Goal: Navigation & Orientation: Find specific page/section

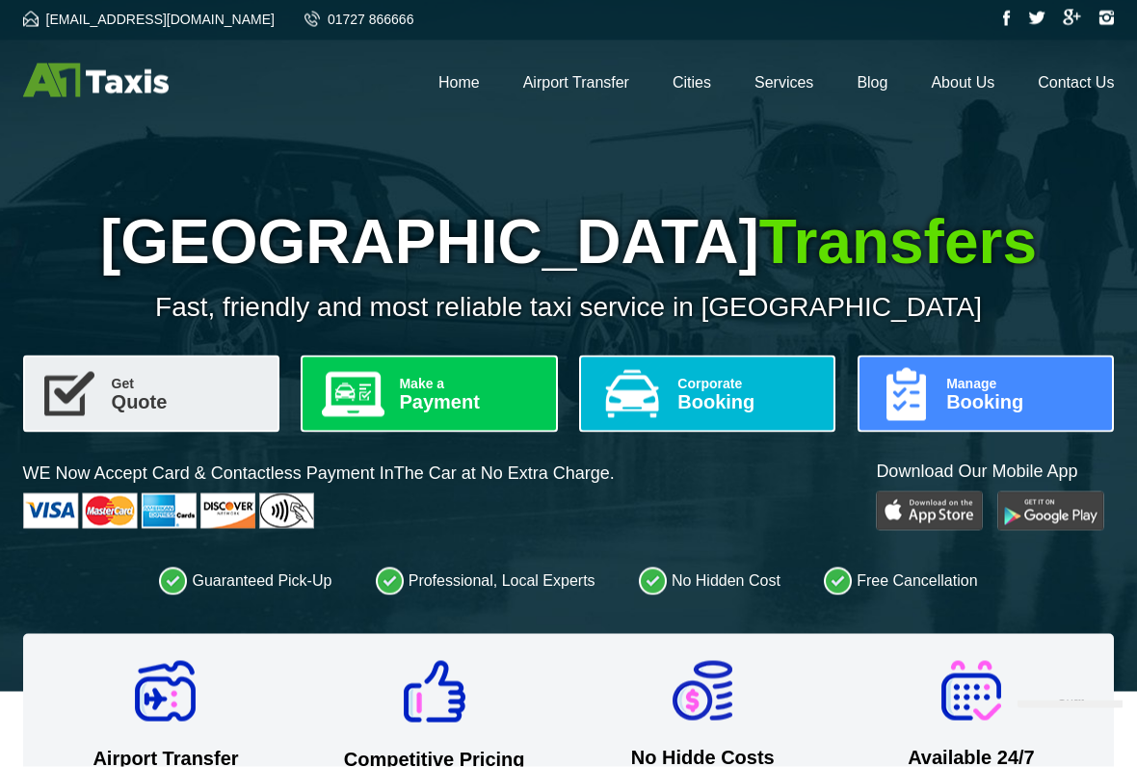
scroll to position [4, 0]
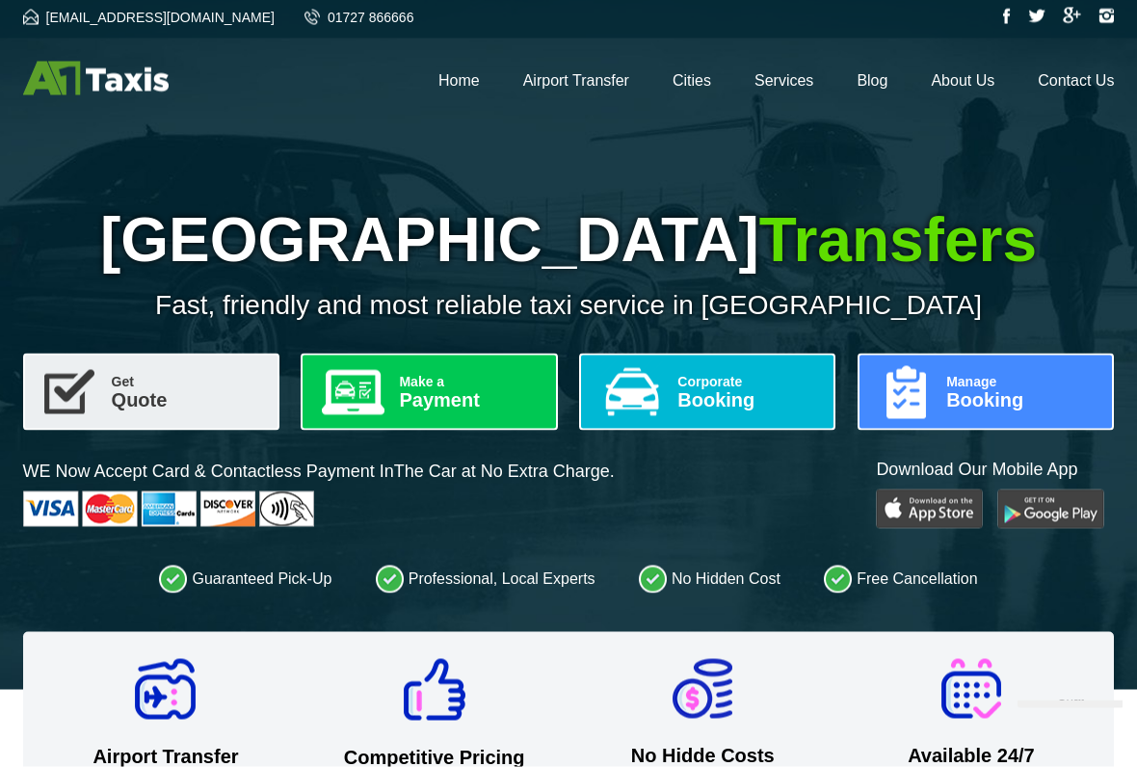
click at [479, 117] on div "Stansted Airport Transfers Fast, friendly and most reliable taxi service in Sta…" at bounding box center [568, 341] width 1137 height 698
click at [459, 81] on link "Home" at bounding box center [458, 80] width 41 height 16
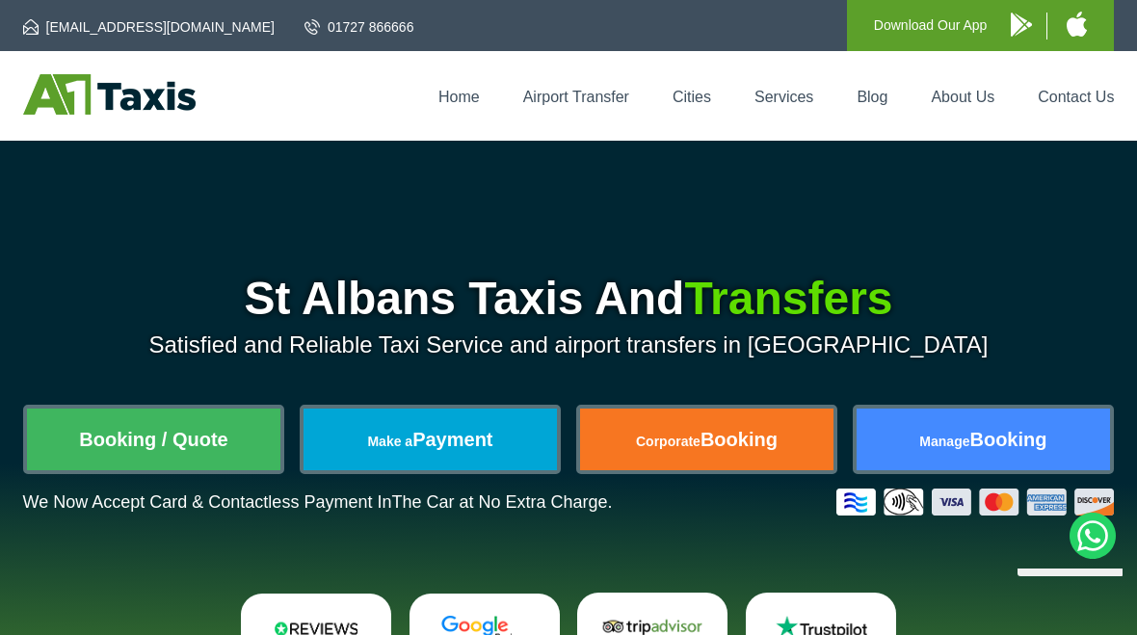
click at [475, 93] on link "Home" at bounding box center [458, 97] width 41 height 16
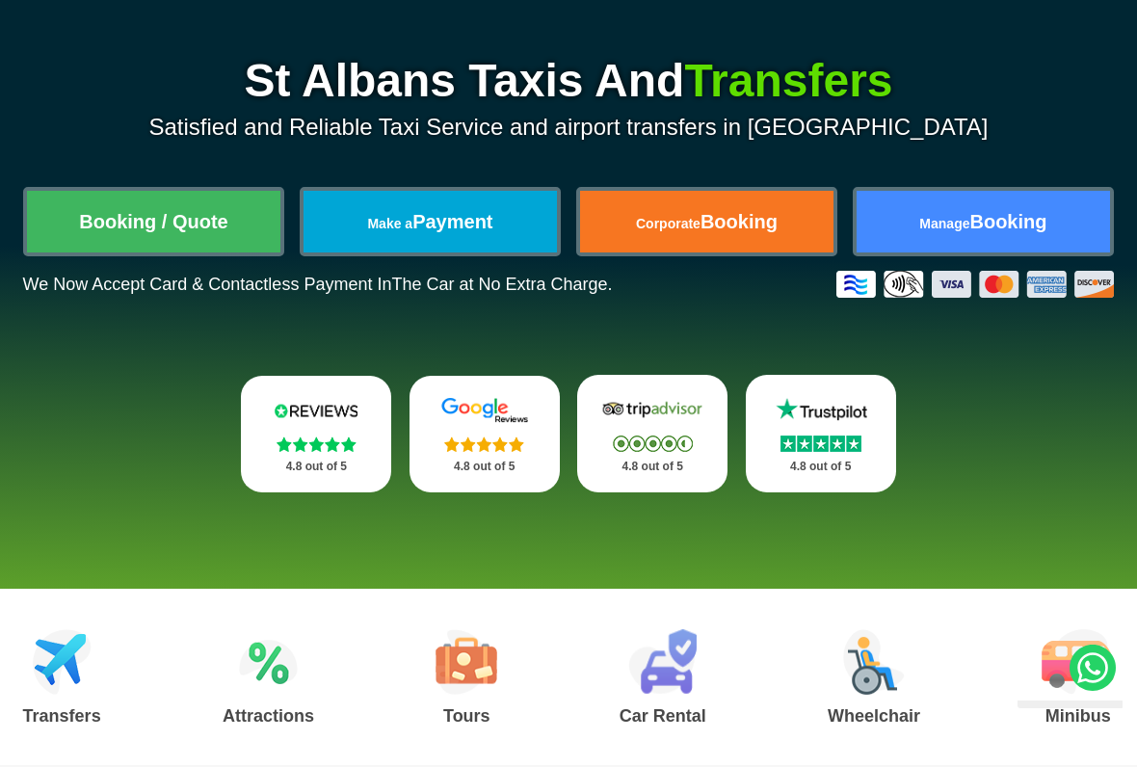
scroll to position [215, 0]
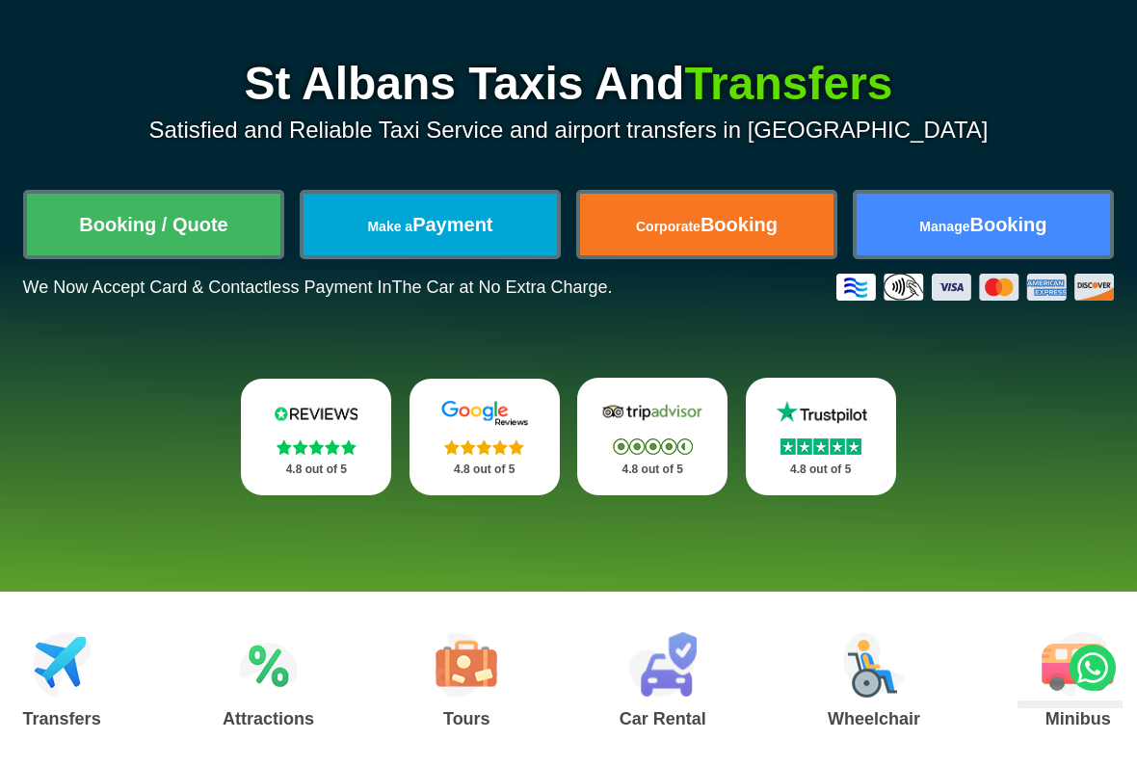
click at [946, 211] on link "Manage Booking" at bounding box center [984, 225] width 254 height 62
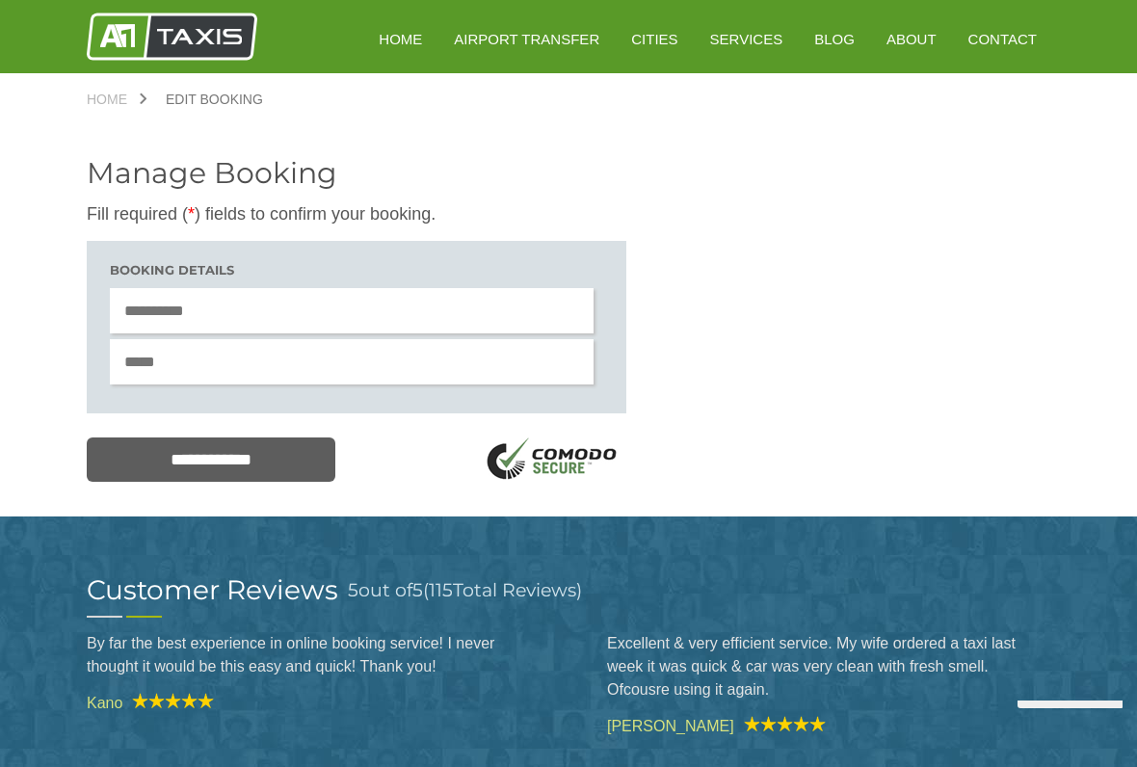
click at [998, 41] on link "Contact" at bounding box center [1002, 38] width 95 height 47
